Goal: Find specific fact: Find contact information

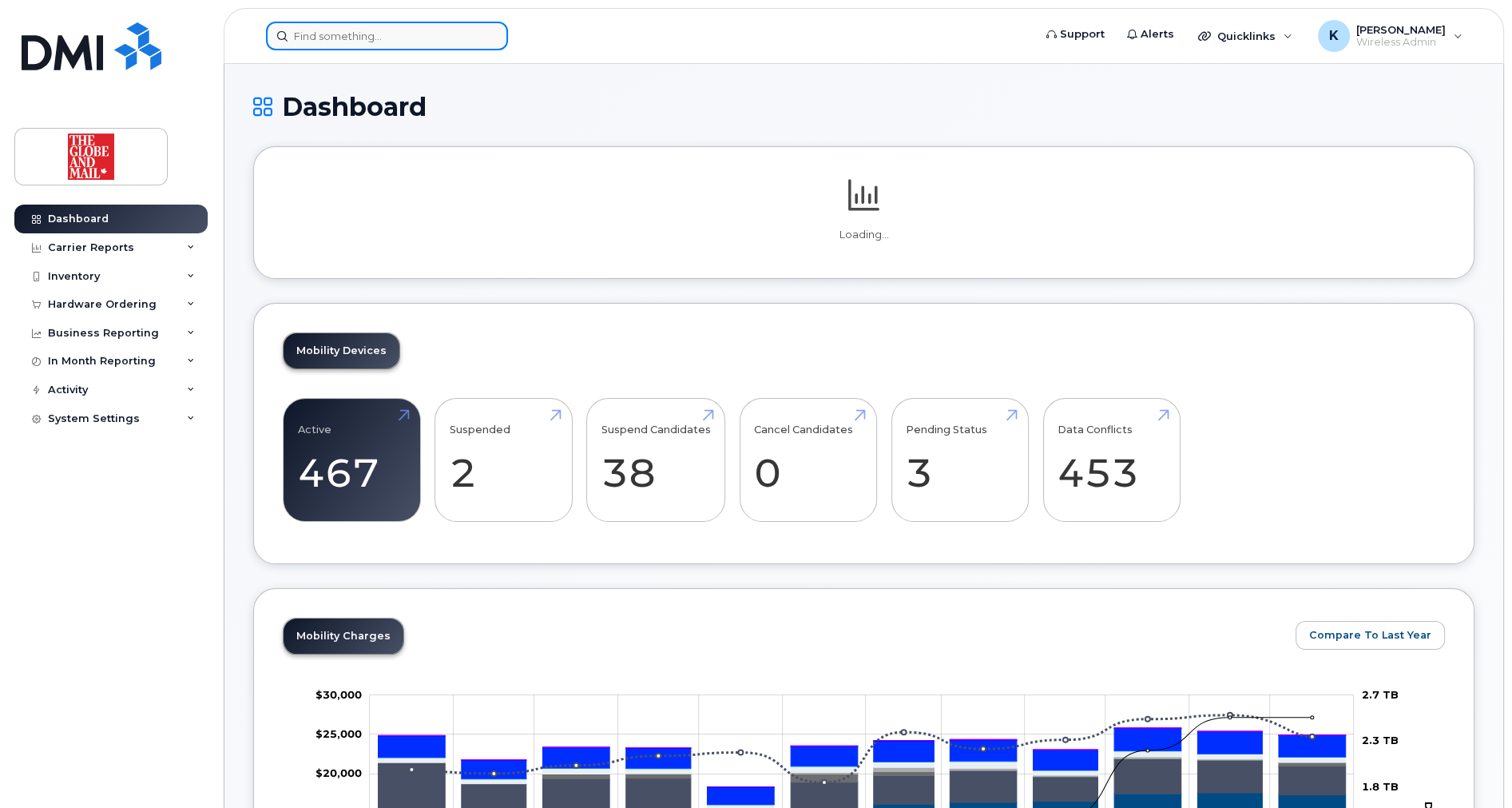
drag, startPoint x: 0, startPoint y: 0, endPoint x: 398, endPoint y: 31, distance: 399.2
click at [398, 31] on input at bounding box center [387, 36] width 242 height 29
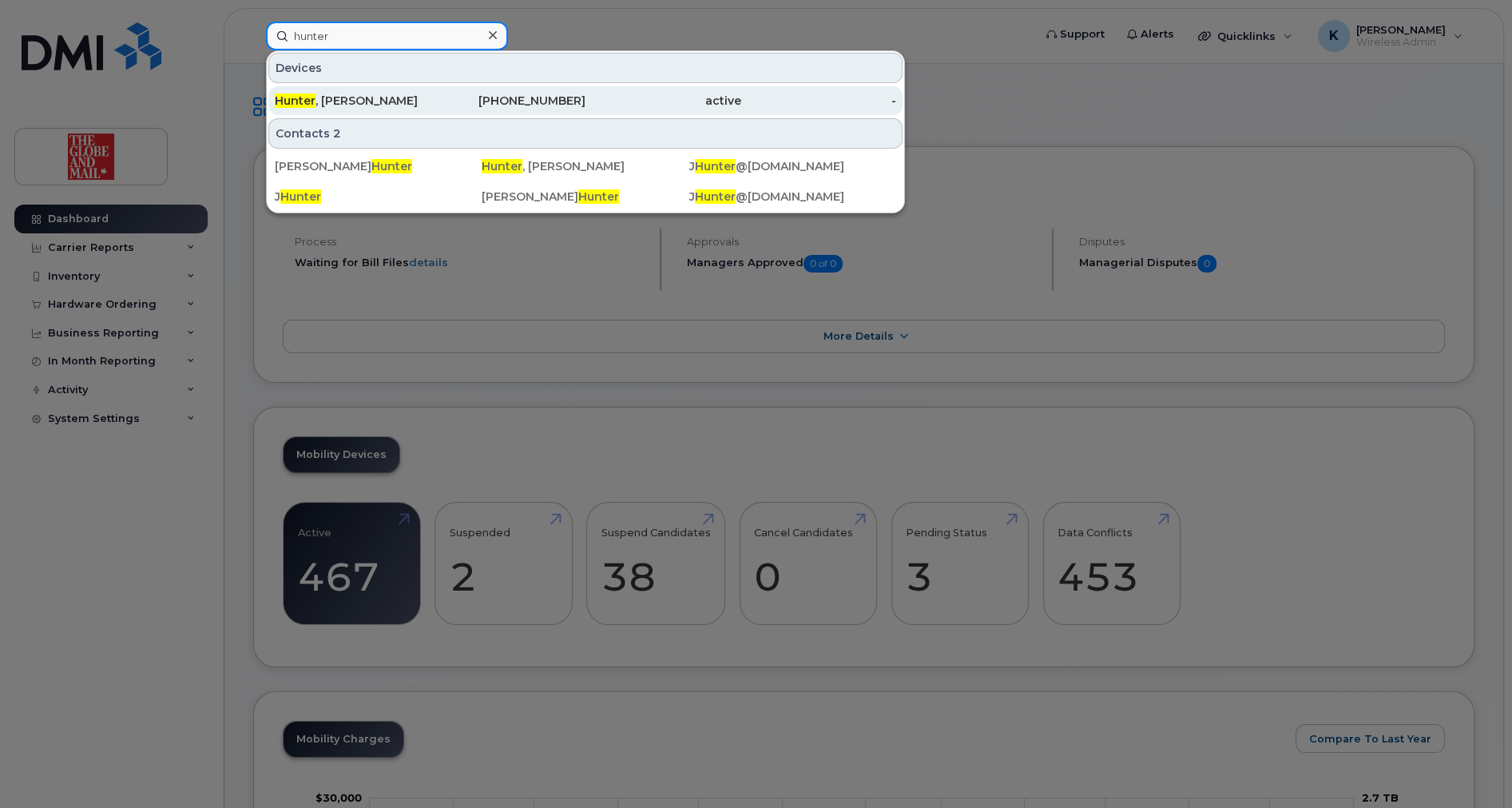
type input "hunter"
click at [511, 96] on div "250-857-4779" at bounding box center [508, 100] width 156 height 16
